Goal: Check status

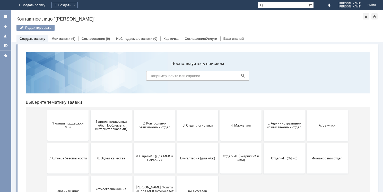
click at [64, 39] on link "Мои заявки" at bounding box center [60, 39] width 19 height 4
